Goal: Task Accomplishment & Management: Use online tool/utility

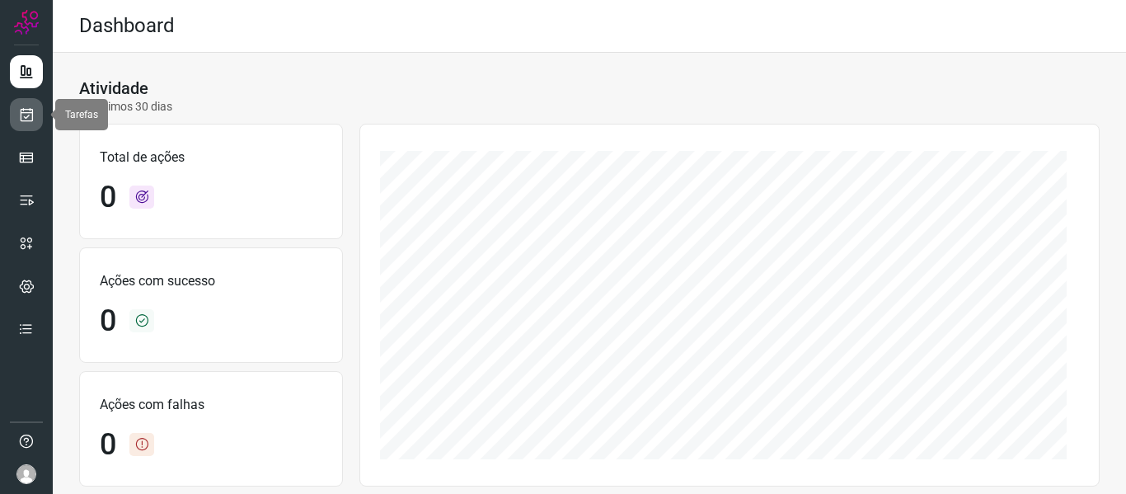
click at [28, 117] on icon at bounding box center [26, 114] width 17 height 16
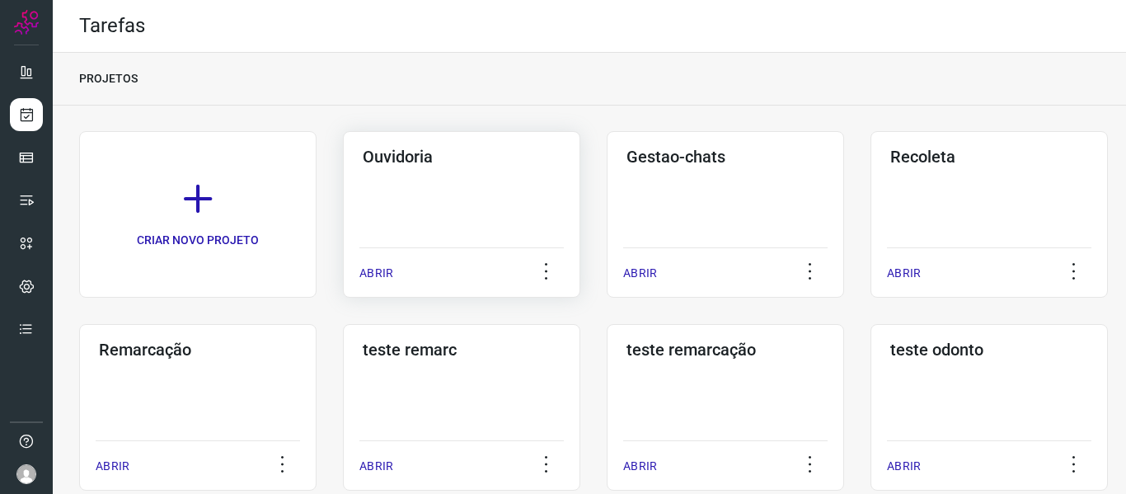
click at [373, 262] on div "ABRIR" at bounding box center [461, 267] width 204 height 41
click at [373, 273] on p "ABRIR" at bounding box center [376, 273] width 34 height 17
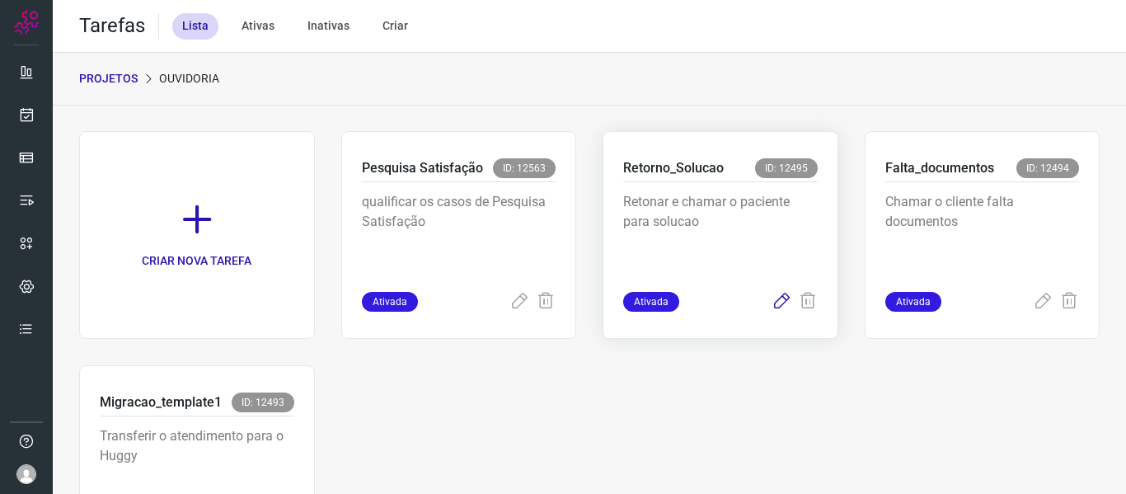
click at [772, 294] on icon at bounding box center [781, 302] width 20 height 20
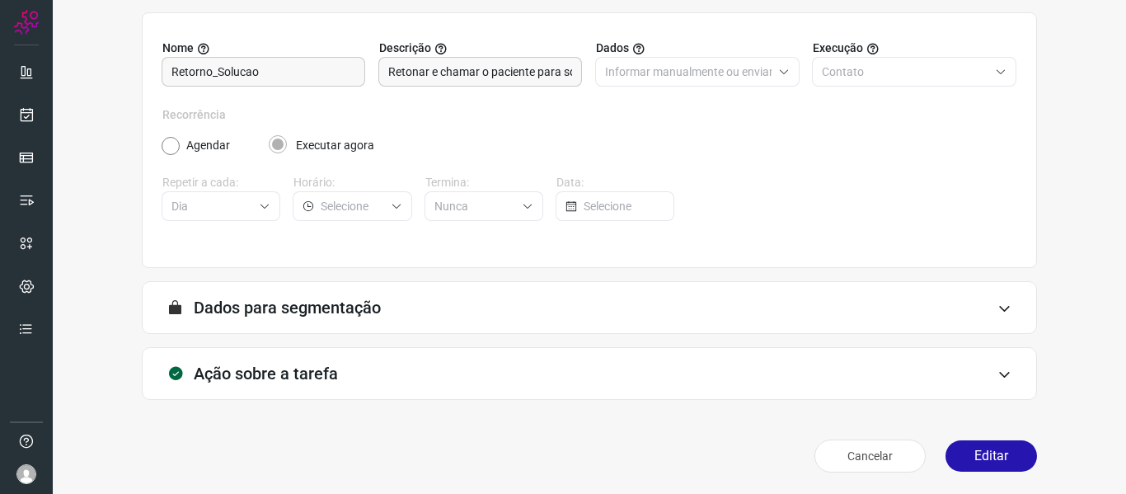
scroll to position [150, 0]
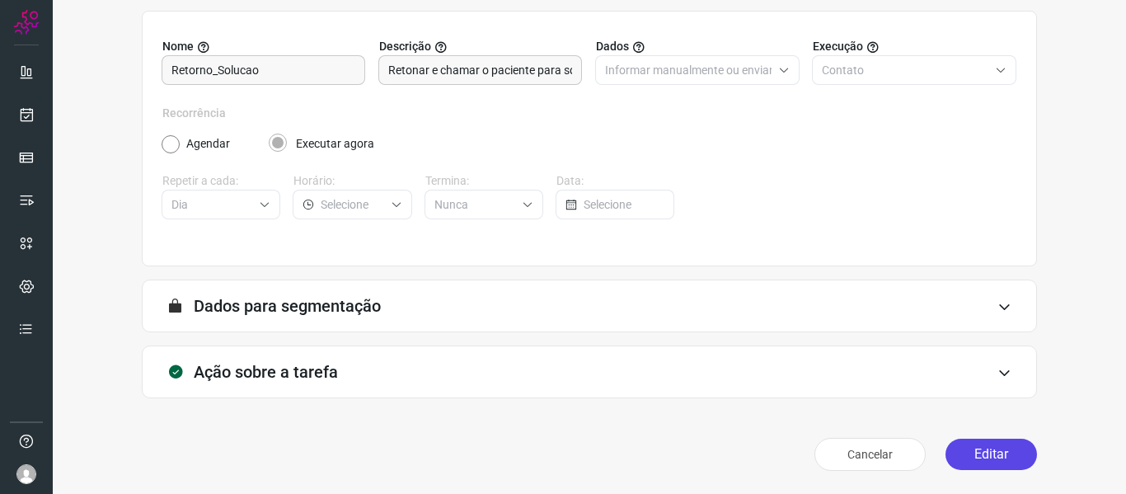
click at [969, 460] on button "Editar" at bounding box center [990, 453] width 91 height 31
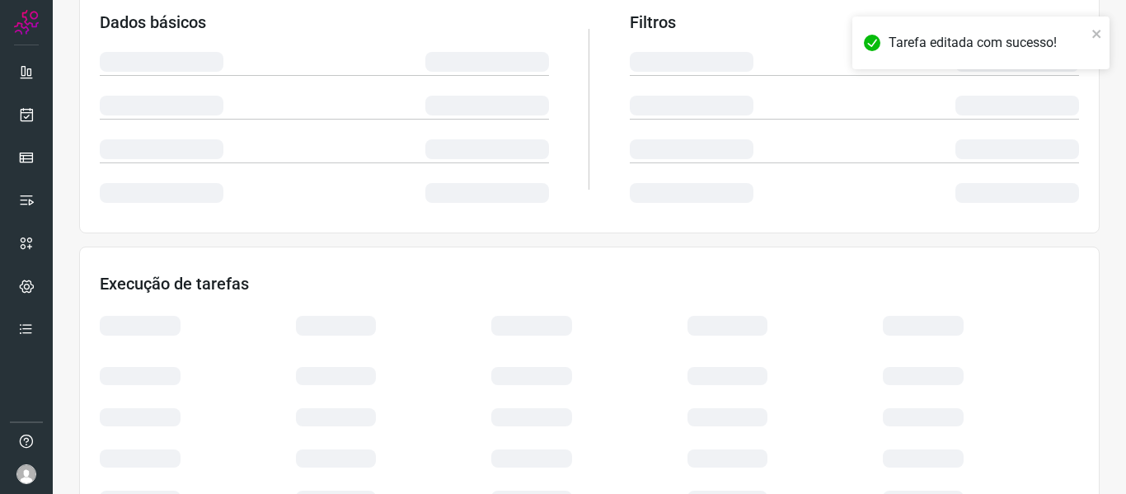
scroll to position [387, 0]
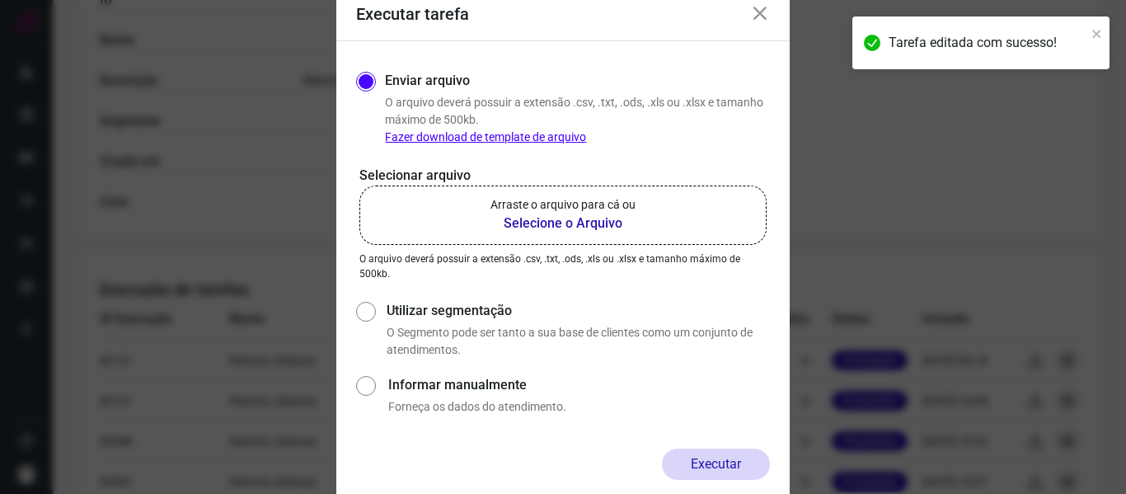
click at [658, 226] on label "Arraste o arquivo para cá ou Selecione o Arquivo" at bounding box center [562, 214] width 407 height 59
click at [0, 0] on input "Arraste o arquivo para cá ou Selecione o Arquivo" at bounding box center [0, 0] width 0 height 0
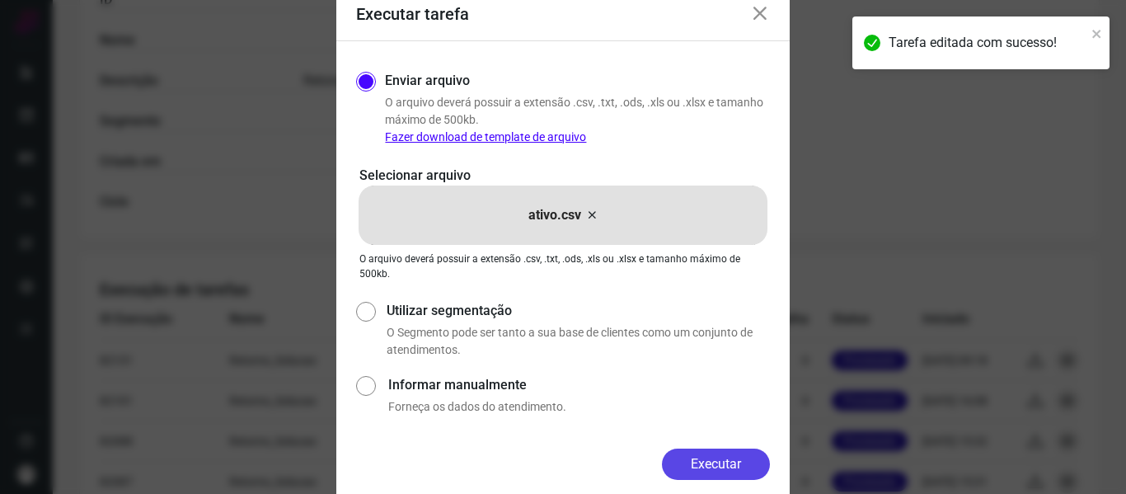
click at [731, 458] on button "Executar" at bounding box center [716, 463] width 108 height 31
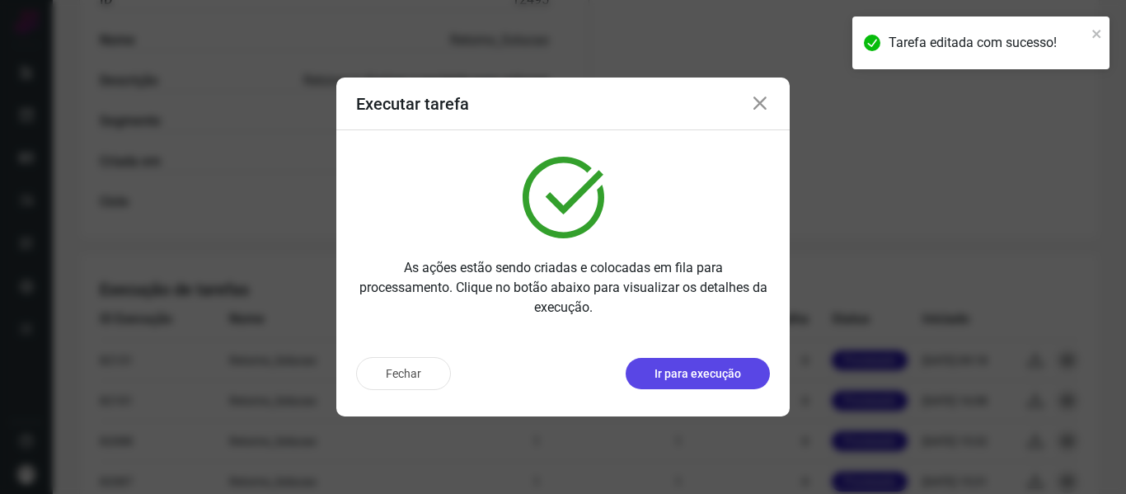
click at [694, 381] on p "Ir para execução" at bounding box center [697, 373] width 87 height 17
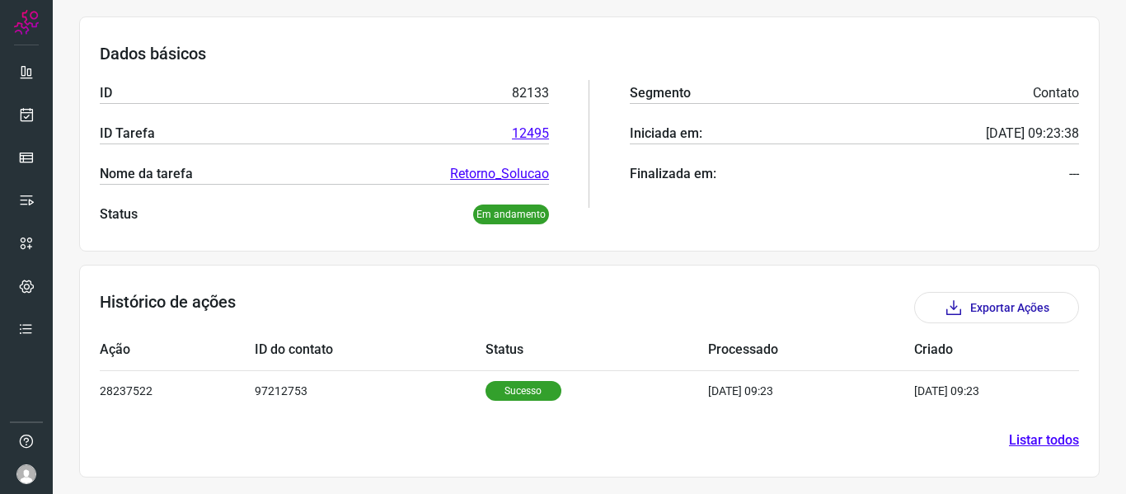
scroll to position [227, 0]
